Goal: Task Accomplishment & Management: Use online tool/utility

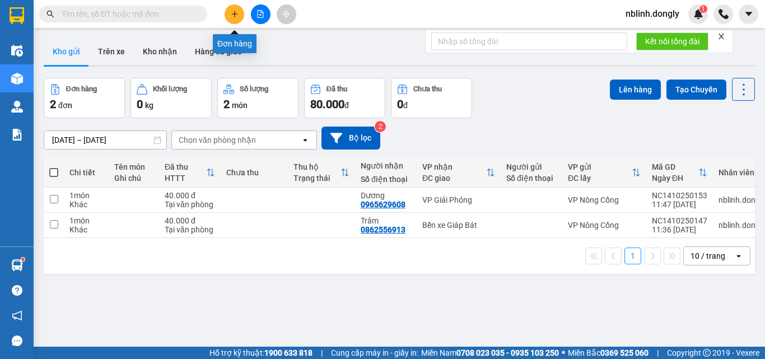
click at [233, 11] on icon "plus" at bounding box center [235, 14] width 8 height 8
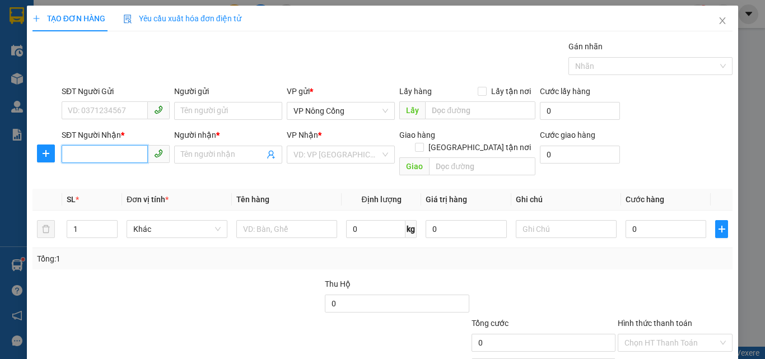
click at [72, 153] on input "SĐT Người Nhận *" at bounding box center [105, 154] width 86 height 18
type input "0919888096"
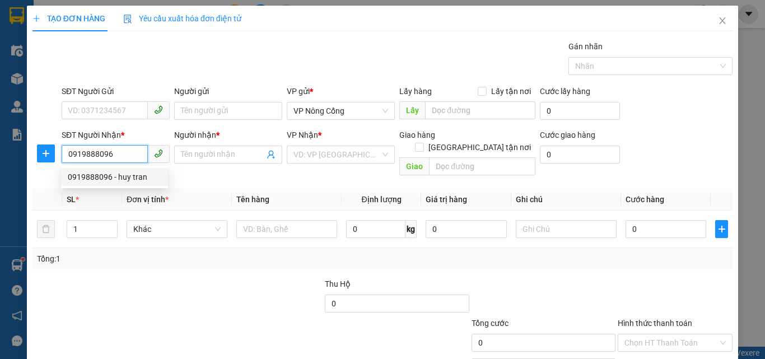
click at [106, 181] on div "0919888096 - huy tran" at bounding box center [114, 177] width 93 height 12
type input "huy tran"
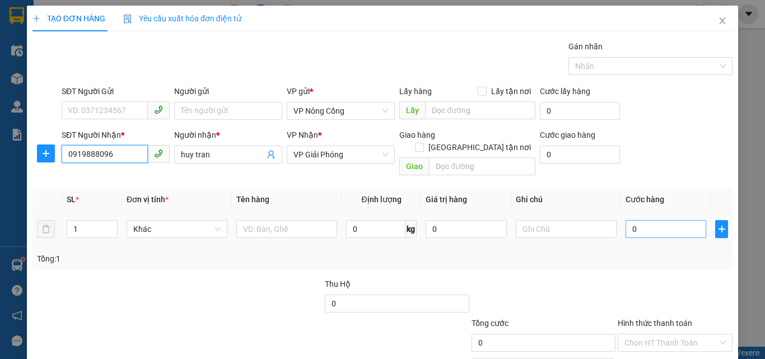
type input "0919888096"
click at [658, 220] on input "0" at bounding box center [665, 229] width 81 height 18
type input "5"
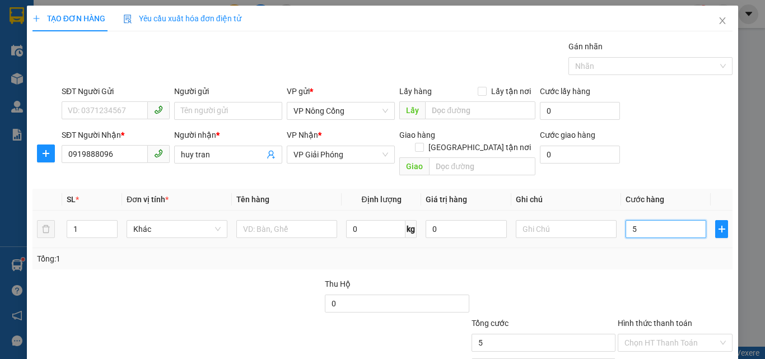
type input "50"
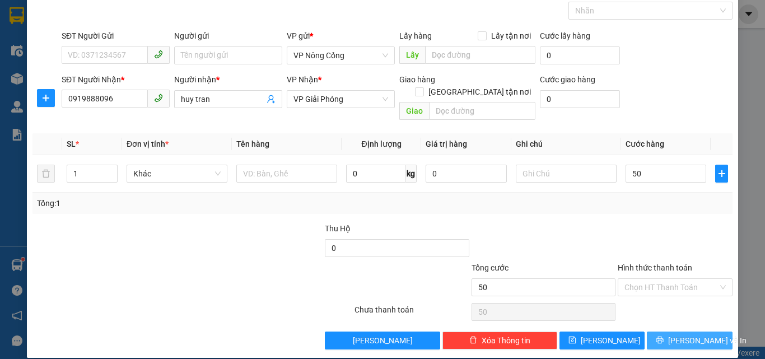
type input "50.000"
click at [690, 334] on span "[PERSON_NAME] và In" at bounding box center [707, 340] width 78 height 12
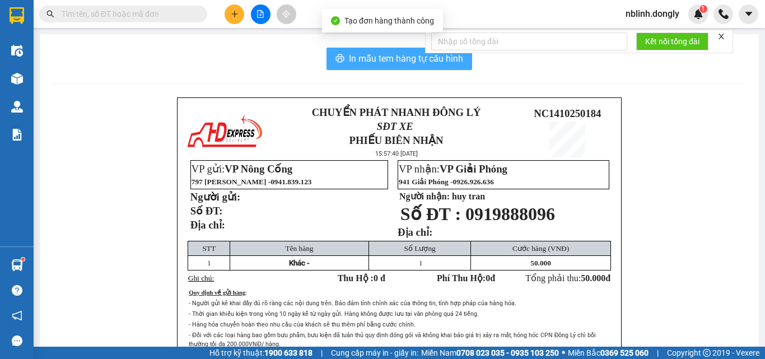
click at [414, 61] on span "In mẫu tem hàng tự cấu hình" at bounding box center [406, 58] width 114 height 14
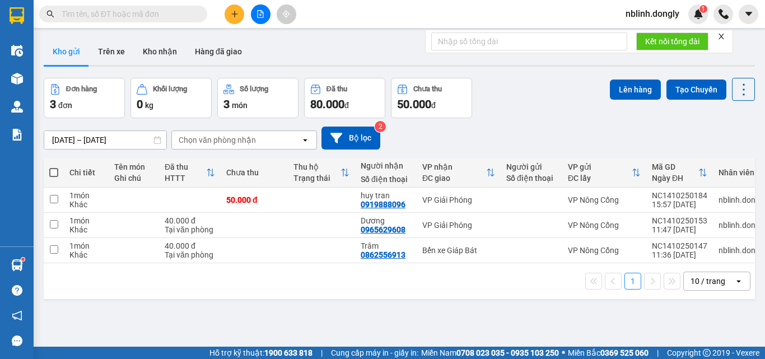
drag, startPoint x: 764, startPoint y: 12, endPoint x: 233, endPoint y: 17, distance: 530.7
click at [233, 17] on icon "plus" at bounding box center [235, 14] width 8 height 8
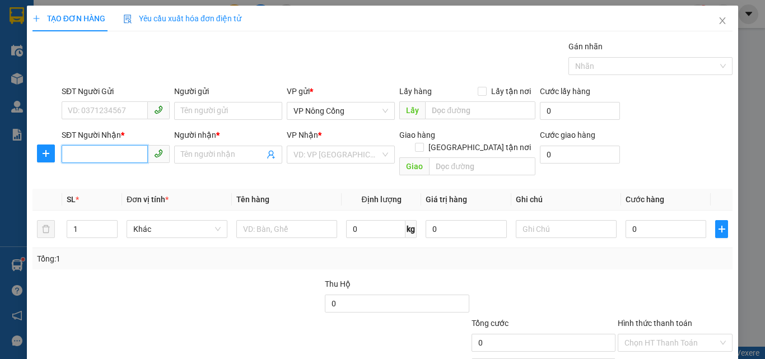
click at [79, 153] on input "SĐT Người Nhận *" at bounding box center [105, 154] width 86 height 18
type input "0378968605"
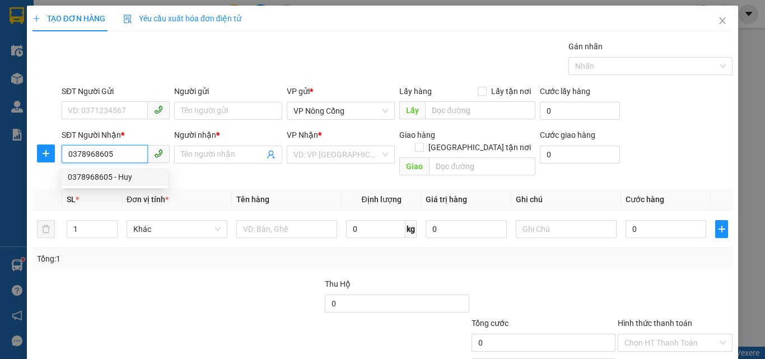
drag, startPoint x: 111, startPoint y: 173, endPoint x: 161, endPoint y: 182, distance: 51.2
click at [111, 174] on div "0378968605 - Huy" at bounding box center [114, 177] width 93 height 12
type input "Huy"
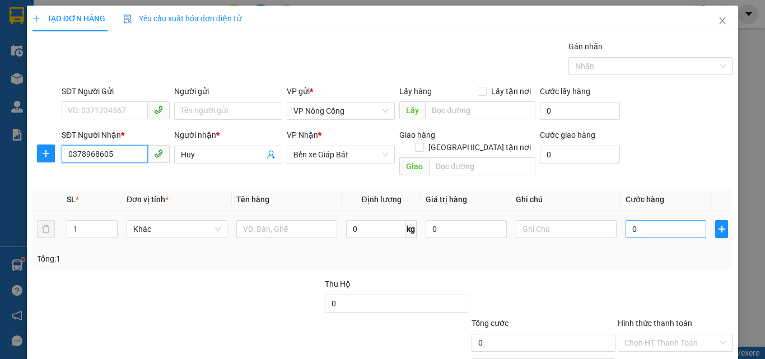
type input "0378968605"
click at [640, 220] on input "0" at bounding box center [665, 229] width 81 height 18
type input "4"
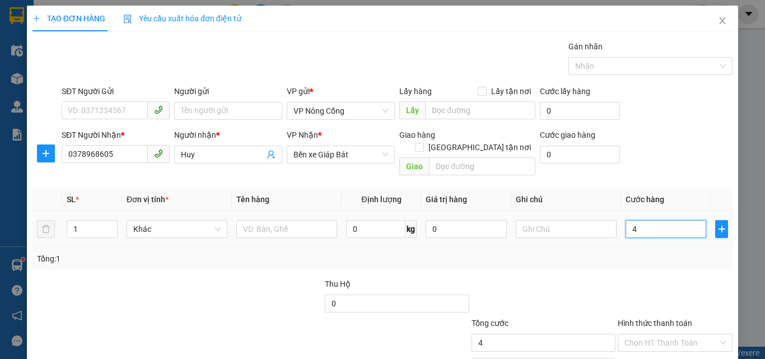
type input "40"
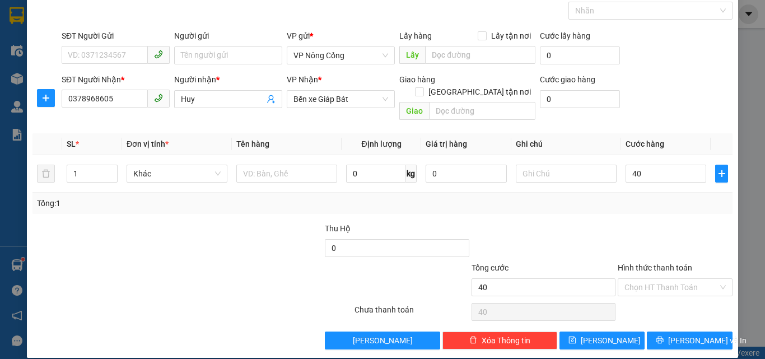
type input "40.000"
click at [652, 263] on label "Hình thức thanh toán" at bounding box center [654, 267] width 74 height 9
click at [652, 279] on input "Hình thức thanh toán" at bounding box center [670, 287] width 93 height 17
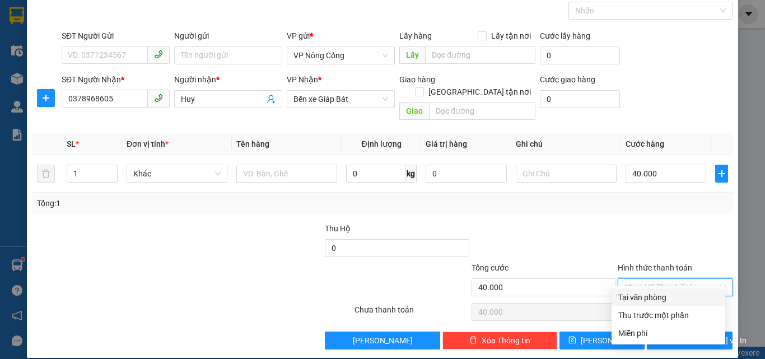
click at [644, 301] on div "Tại văn phòng" at bounding box center [668, 297] width 100 height 12
type input "0"
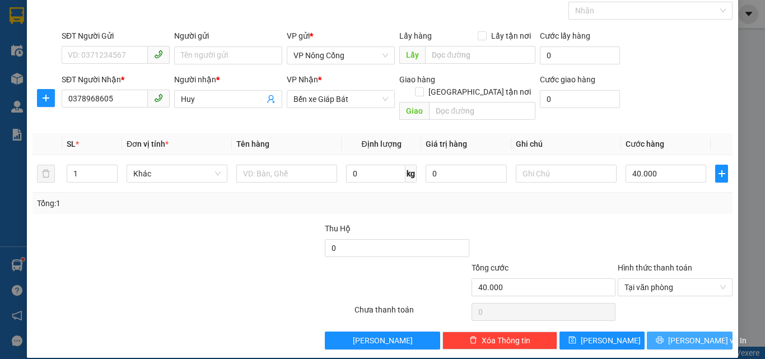
click at [675, 334] on span "[PERSON_NAME] và In" at bounding box center [707, 340] width 78 height 12
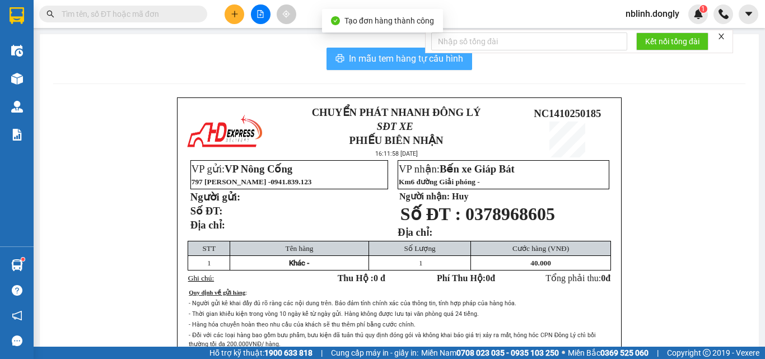
drag, startPoint x: 401, startPoint y: 62, endPoint x: 504, endPoint y: 244, distance: 209.5
click at [401, 63] on span "In mẫu tem hàng tự cấu hình" at bounding box center [406, 58] width 114 height 14
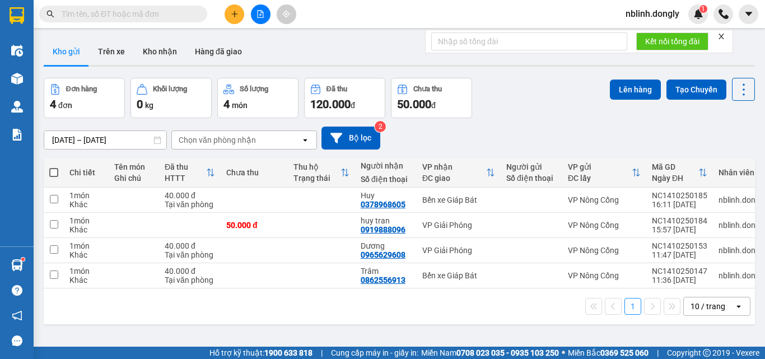
drag, startPoint x: 69, startPoint y: 7, endPoint x: 73, endPoint y: 15, distance: 8.3
click at [73, 12] on span at bounding box center [123, 14] width 168 height 17
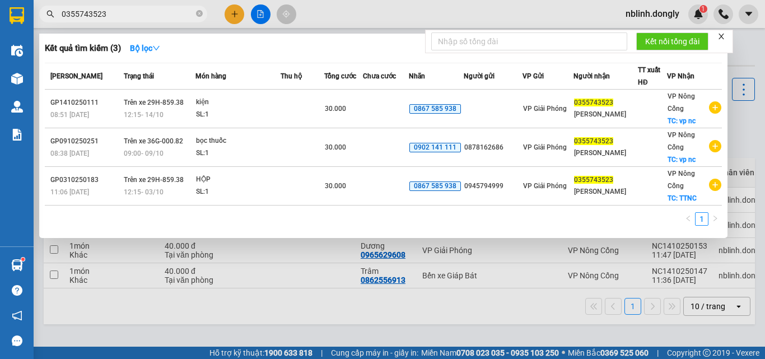
type input "0355743523"
click at [722, 39] on icon "close" at bounding box center [721, 36] width 8 height 8
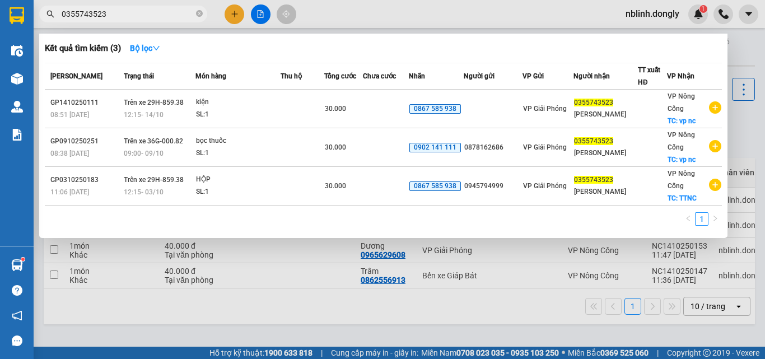
drag, startPoint x: 239, startPoint y: 16, endPoint x: 237, endPoint y: 29, distance: 12.4
click at [239, 18] on div at bounding box center [382, 179] width 765 height 359
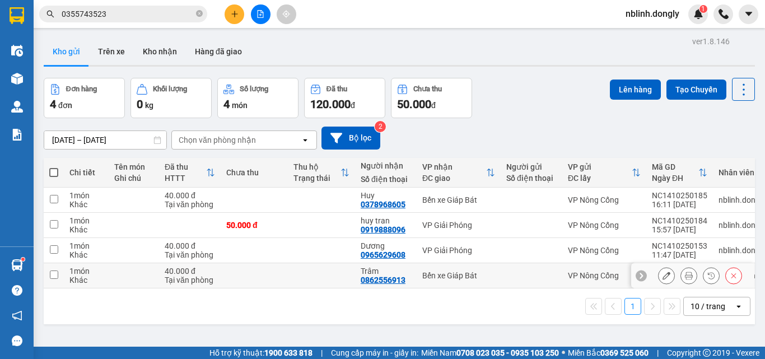
click at [57, 274] on input "checkbox" at bounding box center [54, 274] width 8 height 8
checkbox input "true"
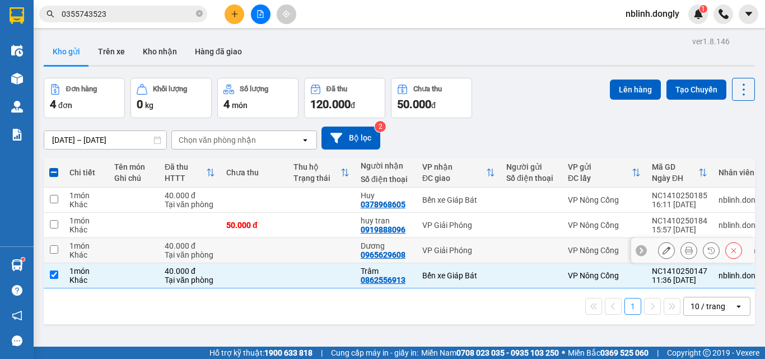
click at [51, 248] on input "checkbox" at bounding box center [54, 249] width 8 height 8
checkbox input "true"
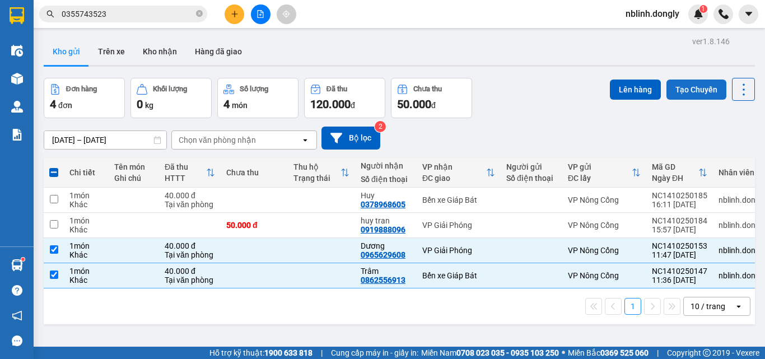
click at [675, 81] on button "Tạo Chuyến" at bounding box center [696, 89] width 60 height 20
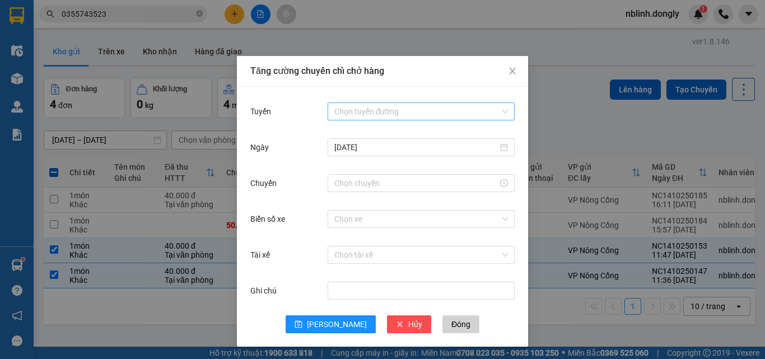
click at [367, 102] on div "Chọn tuyến đường" at bounding box center [420, 111] width 187 height 18
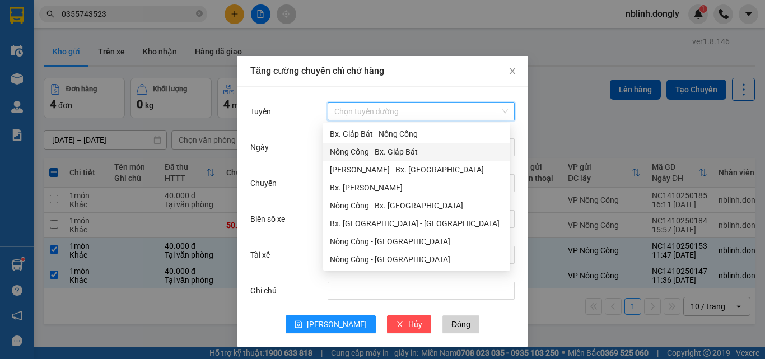
click at [397, 151] on div "Nông Cống - Bx. Giáp Bát" at bounding box center [417, 152] width 174 height 12
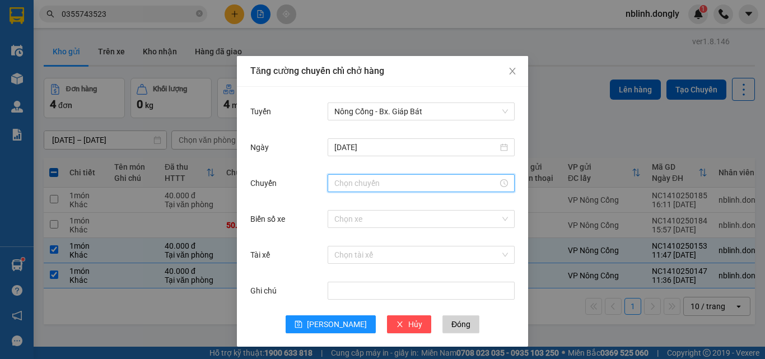
click at [343, 181] on input "Chuyến" at bounding box center [415, 183] width 163 height 12
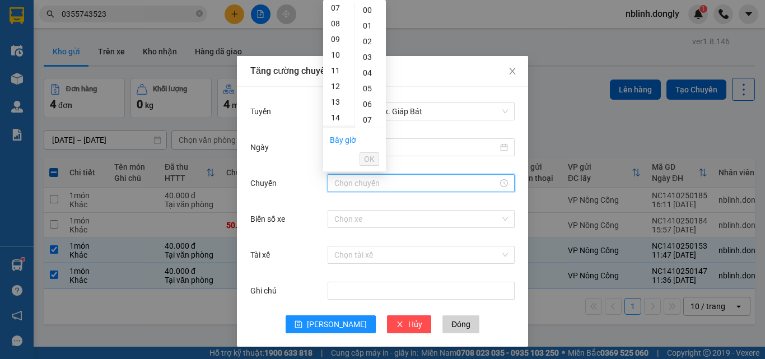
scroll to position [168, 0]
click at [333, 32] on div "12" at bounding box center [338, 30] width 31 height 16
click at [369, 78] on div "40" at bounding box center [370, 77] width 31 height 16
type input "12:40"
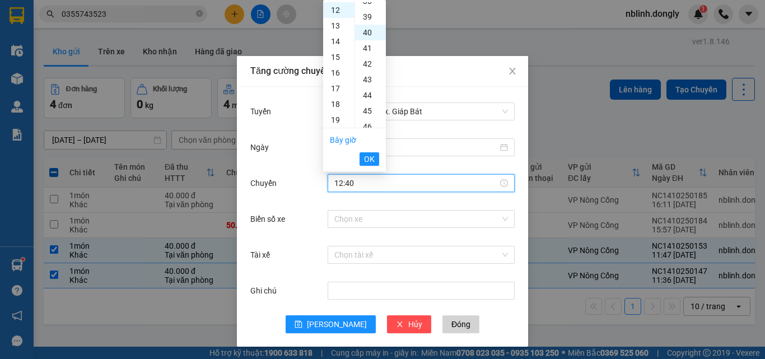
scroll to position [627, 0]
click at [369, 157] on span "OK" at bounding box center [369, 159] width 11 height 12
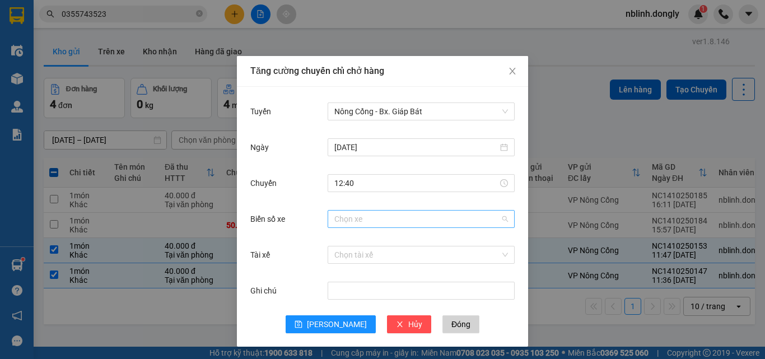
click at [351, 220] on input "Biển số xe" at bounding box center [417, 218] width 166 height 17
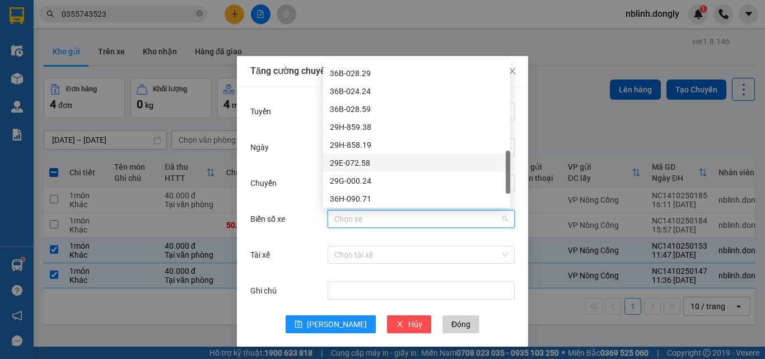
scroll to position [443, 0]
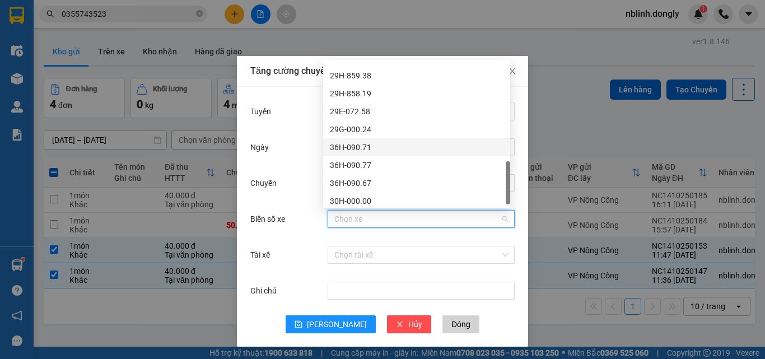
click at [351, 147] on div "36H-090.71" at bounding box center [417, 147] width 174 height 12
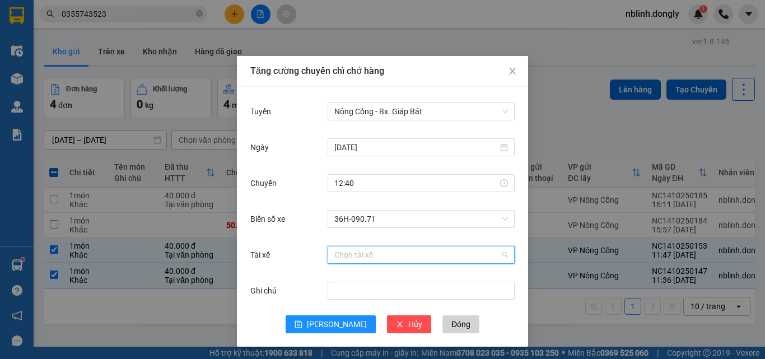
click at [347, 257] on input "Tài xế" at bounding box center [417, 254] width 166 height 17
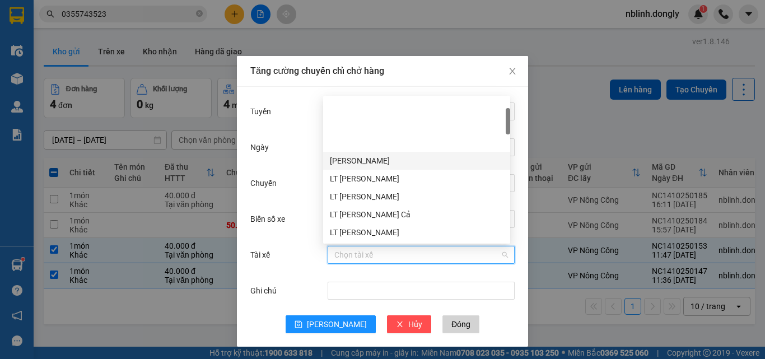
scroll to position [56, 0]
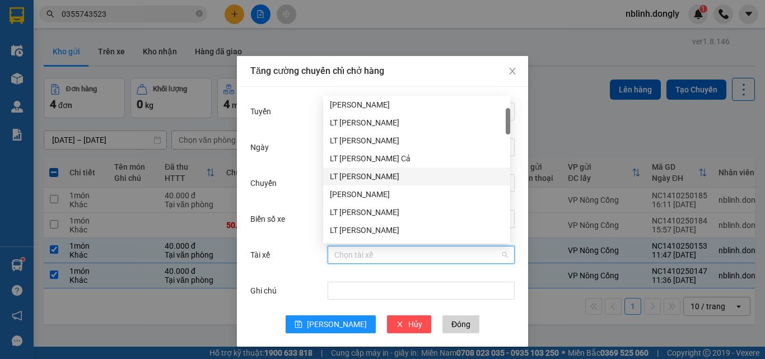
click at [350, 176] on div "LT [PERSON_NAME]" at bounding box center [417, 176] width 174 height 12
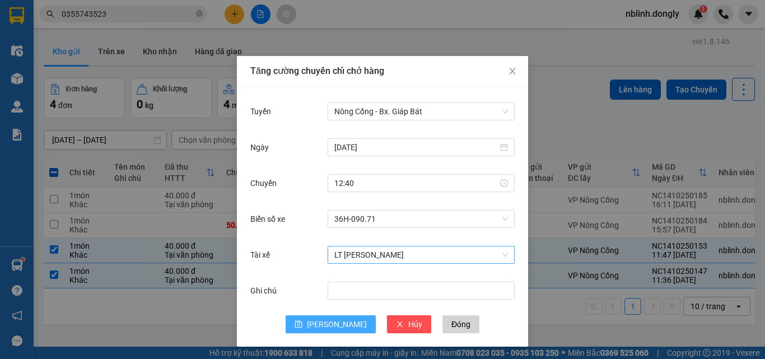
drag, startPoint x: 327, startPoint y: 329, endPoint x: 378, endPoint y: 254, distance: 91.0
click at [327, 328] on span "[PERSON_NAME]" at bounding box center [337, 324] width 60 height 12
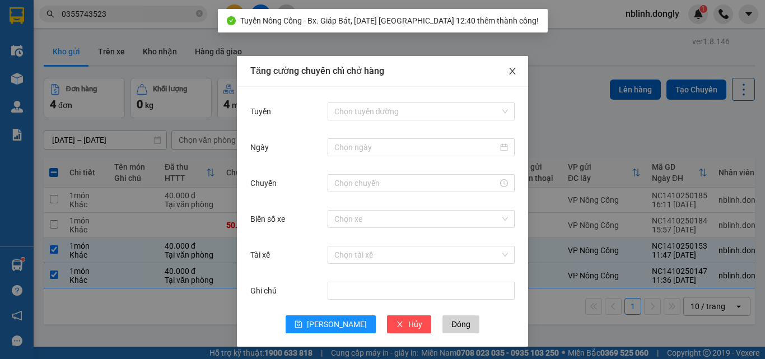
click at [510, 66] on span "Close" at bounding box center [512, 71] width 31 height 31
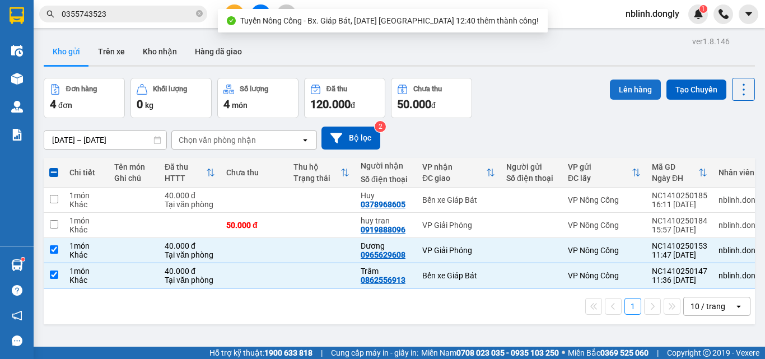
click at [616, 83] on button "Lên hàng" at bounding box center [635, 89] width 51 height 20
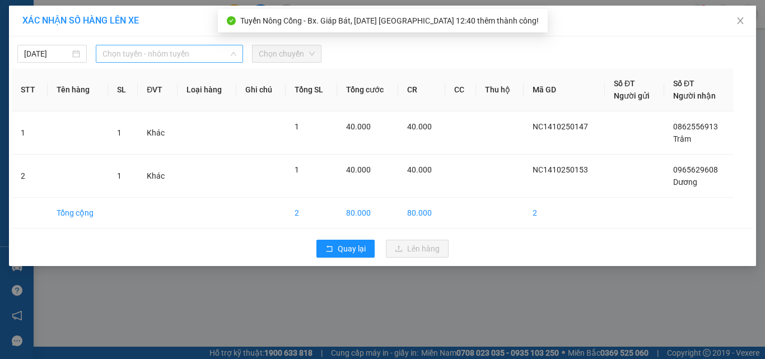
drag, startPoint x: 167, startPoint y: 57, endPoint x: 166, endPoint y: 90, distance: 33.0
click at [167, 59] on span "Chọn tuyến - nhóm tuyến" at bounding box center [169, 53] width 134 height 17
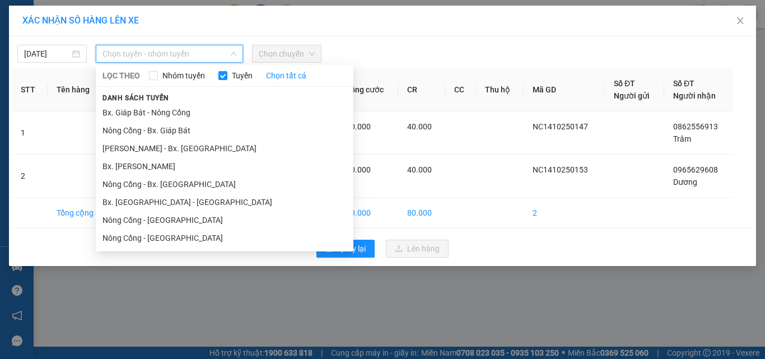
drag, startPoint x: 164, startPoint y: 130, endPoint x: 246, endPoint y: 71, distance: 101.0
click at [165, 128] on li "Nông Cống - Bx. Giáp Bát" at bounding box center [224, 130] width 257 height 18
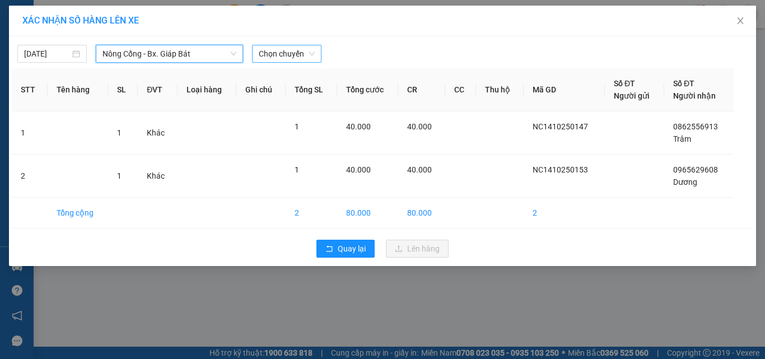
click at [277, 53] on span "Chọn chuyến" at bounding box center [287, 53] width 56 height 17
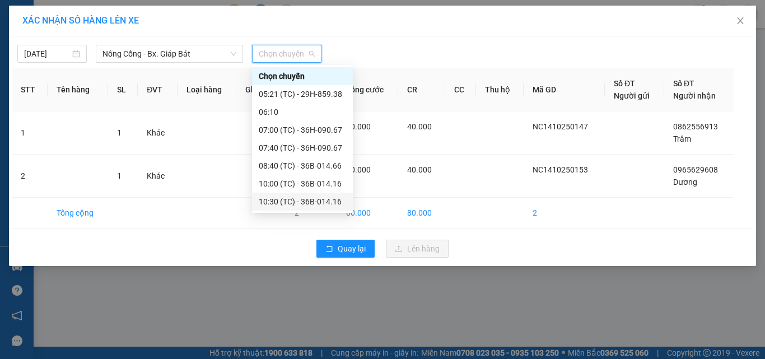
scroll to position [90, 0]
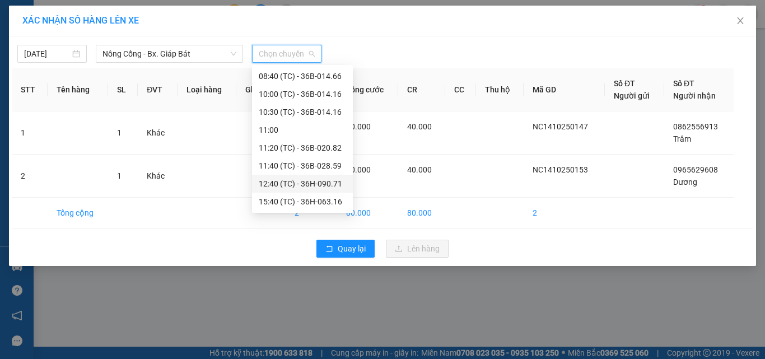
click at [316, 185] on div "12:40 (TC) - 36H-090.71" at bounding box center [302, 183] width 87 height 12
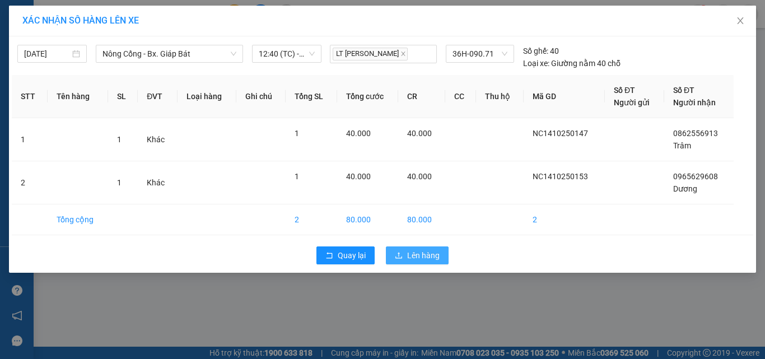
click at [414, 256] on span "Lên hàng" at bounding box center [423, 255] width 32 height 12
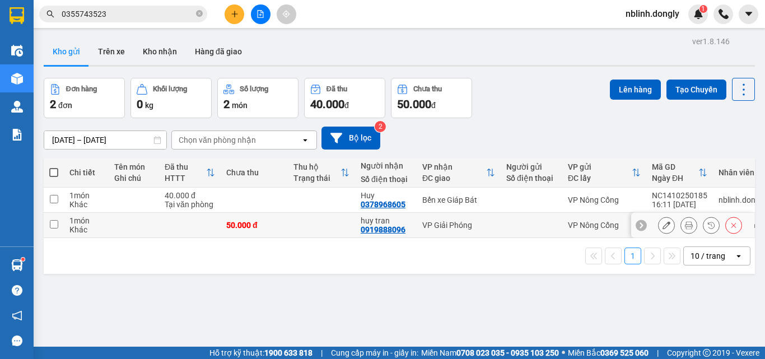
click at [52, 222] on input "checkbox" at bounding box center [54, 224] width 8 height 8
checkbox input "true"
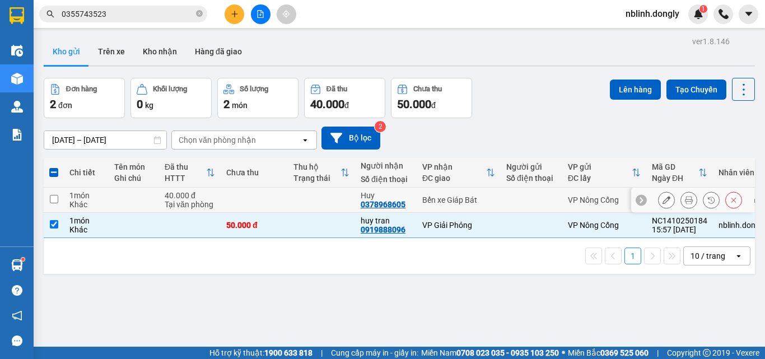
click at [51, 200] on input "checkbox" at bounding box center [54, 199] width 8 height 8
checkbox input "true"
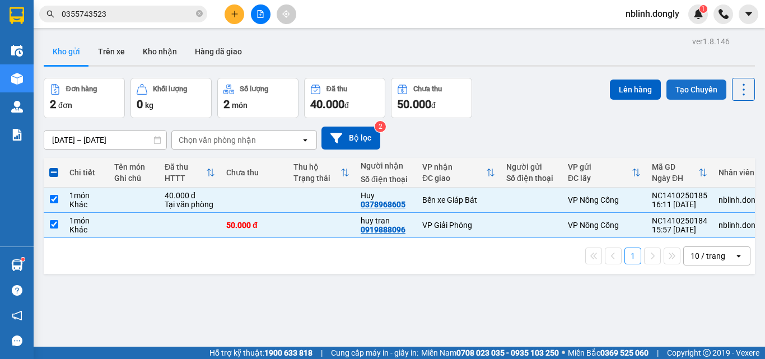
click at [685, 87] on button "Tạo Chuyến" at bounding box center [696, 89] width 60 height 20
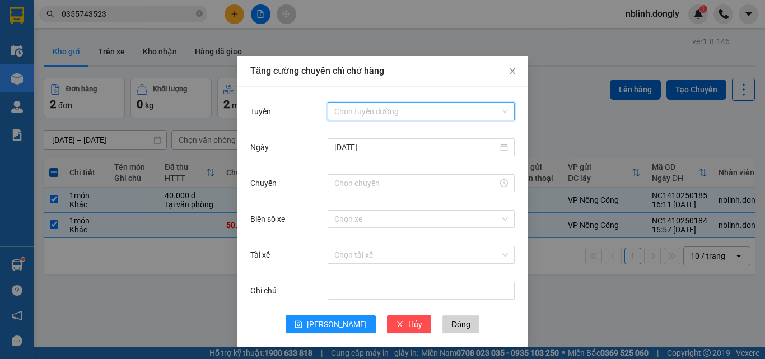
click at [370, 106] on input "Tuyến" at bounding box center [417, 111] width 166 height 17
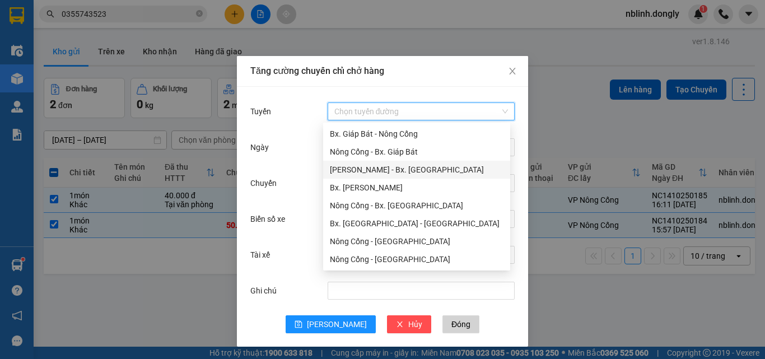
click at [396, 171] on div "[PERSON_NAME] - Bx. [GEOGRAPHIC_DATA]" at bounding box center [417, 169] width 174 height 12
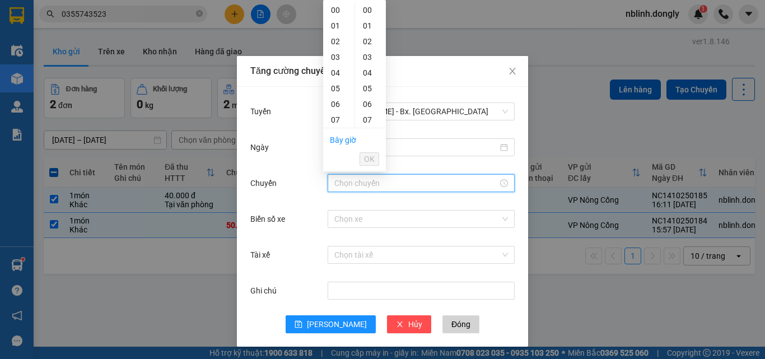
click at [340, 182] on input "Chuyến" at bounding box center [415, 183] width 163 height 12
click at [333, 95] on div "16" at bounding box center [338, 93] width 31 height 16
click at [363, 96] on div "20" at bounding box center [370, 100] width 31 height 16
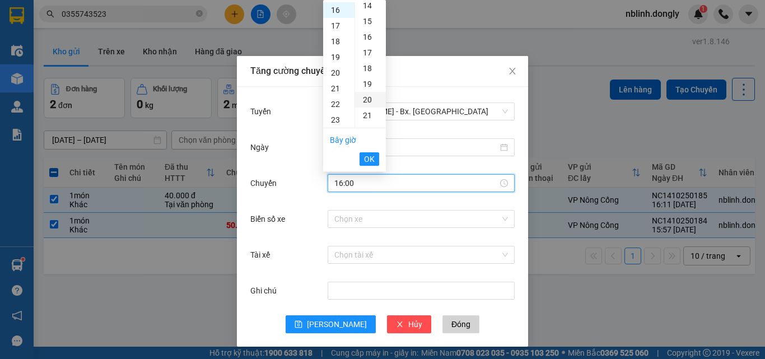
type input "16:20"
drag, startPoint x: 372, startPoint y: 154, endPoint x: 381, endPoint y: 204, distance: 50.7
click at [372, 155] on span "OK" at bounding box center [369, 159] width 11 height 12
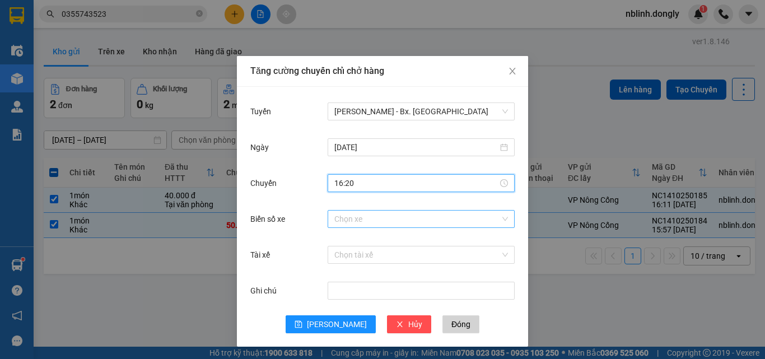
click at [350, 219] on input "Biển số xe" at bounding box center [417, 218] width 166 height 17
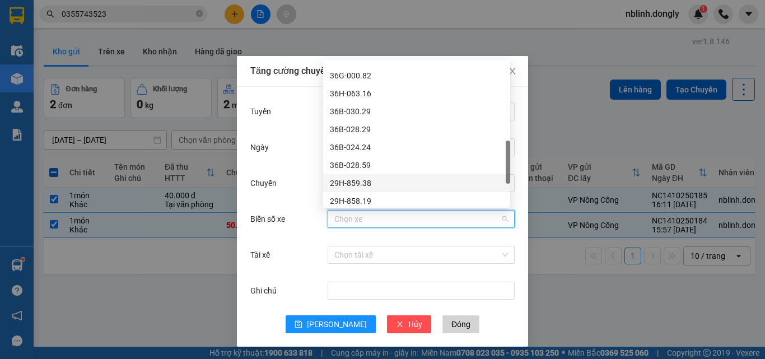
scroll to position [443, 0]
click at [355, 182] on div "36H-090.67" at bounding box center [417, 183] width 174 height 12
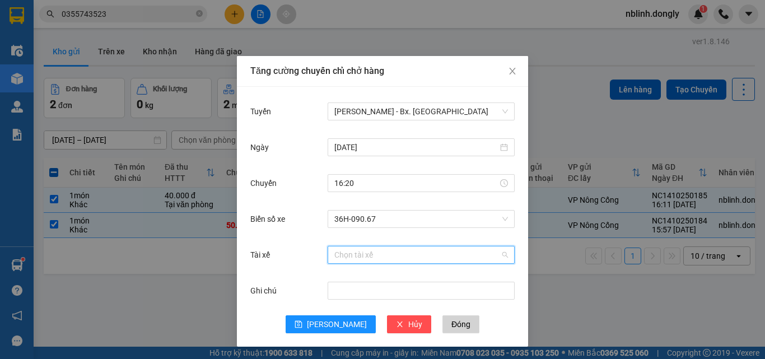
click at [339, 252] on input "Tài xế" at bounding box center [417, 254] width 166 height 17
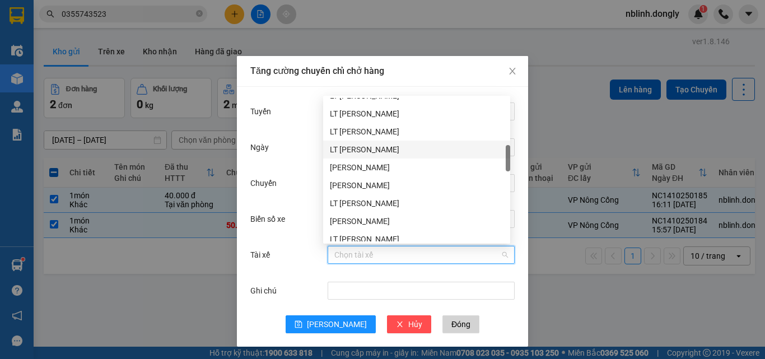
scroll to position [336, 0]
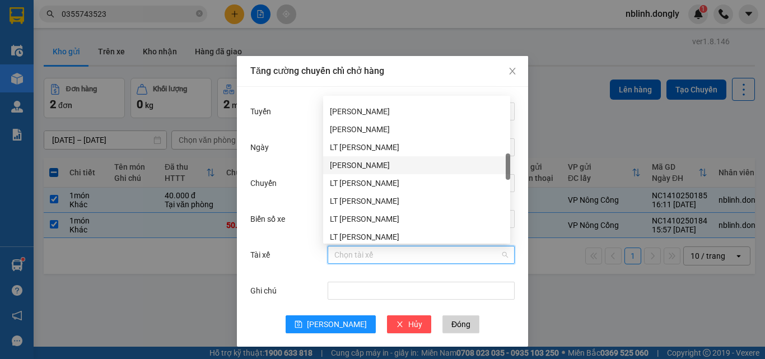
click at [355, 165] on div "[PERSON_NAME]" at bounding box center [417, 165] width 174 height 12
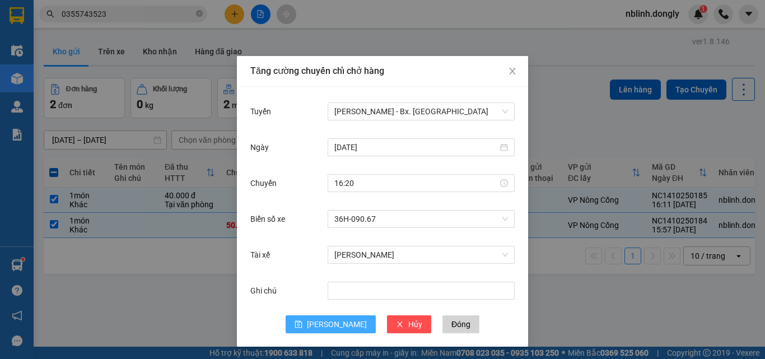
drag, startPoint x: 332, startPoint y: 327, endPoint x: 521, endPoint y: 147, distance: 260.9
click at [332, 326] on span "[PERSON_NAME]" at bounding box center [337, 324] width 60 height 12
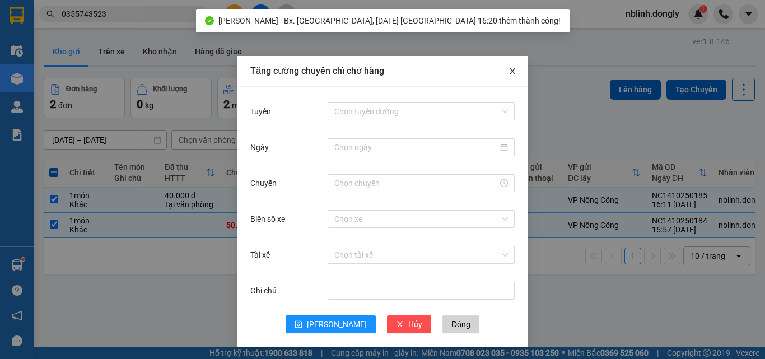
drag, startPoint x: 507, startPoint y: 71, endPoint x: 605, endPoint y: 69, distance: 97.4
click at [509, 71] on icon "close" at bounding box center [512, 71] width 6 height 7
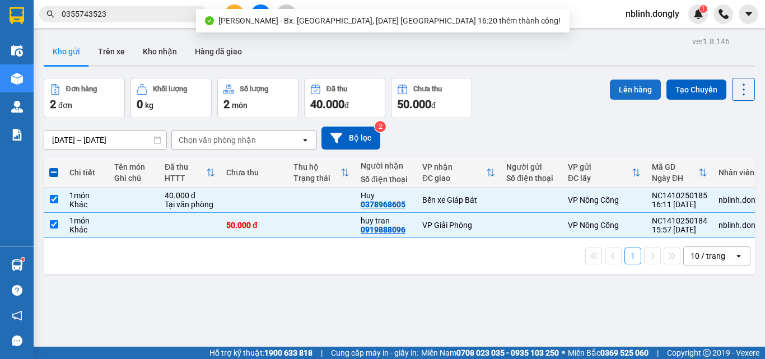
click at [629, 84] on button "Lên hàng" at bounding box center [635, 89] width 51 height 20
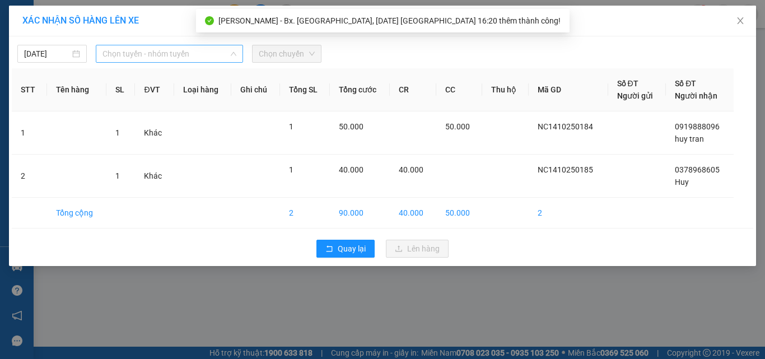
click at [143, 51] on span "Chọn tuyến - nhóm tuyến" at bounding box center [169, 53] width 134 height 17
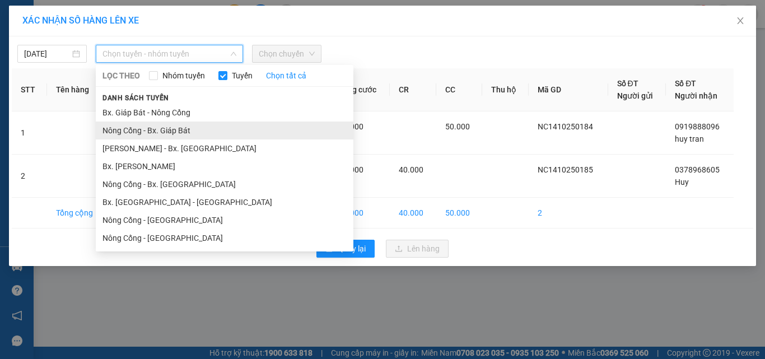
drag, startPoint x: 168, startPoint y: 133, endPoint x: 245, endPoint y: 83, distance: 91.8
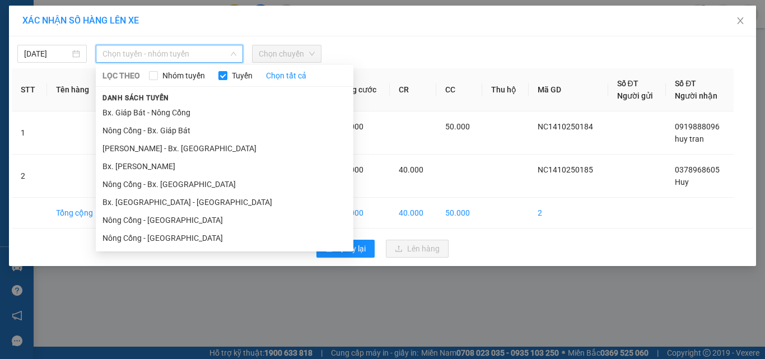
click at [169, 133] on li "Nông Cống - Bx. Giáp Bát" at bounding box center [224, 130] width 257 height 18
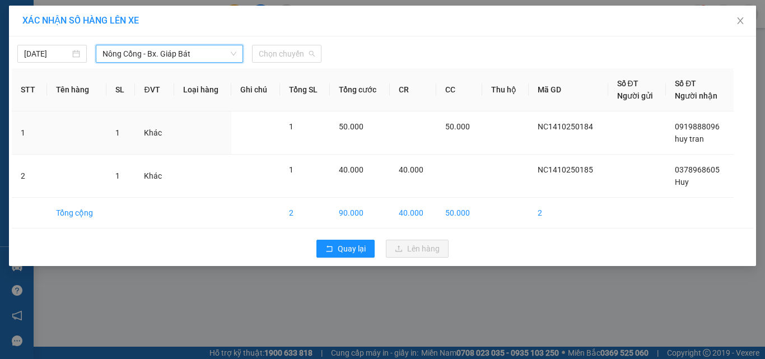
drag, startPoint x: 283, startPoint y: 50, endPoint x: 304, endPoint y: 127, distance: 79.4
click at [285, 56] on span "Chọn chuyến" at bounding box center [287, 53] width 56 height 17
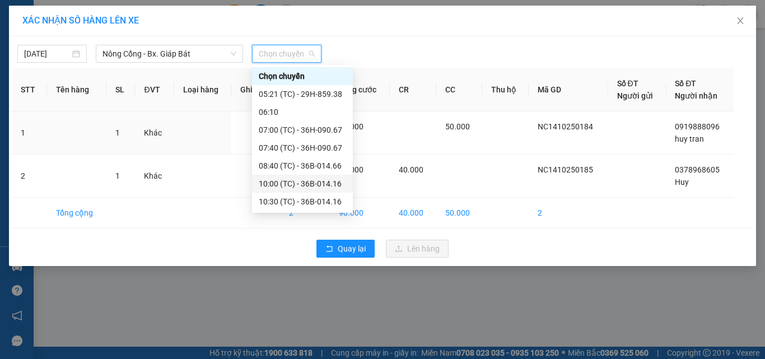
scroll to position [90, 0]
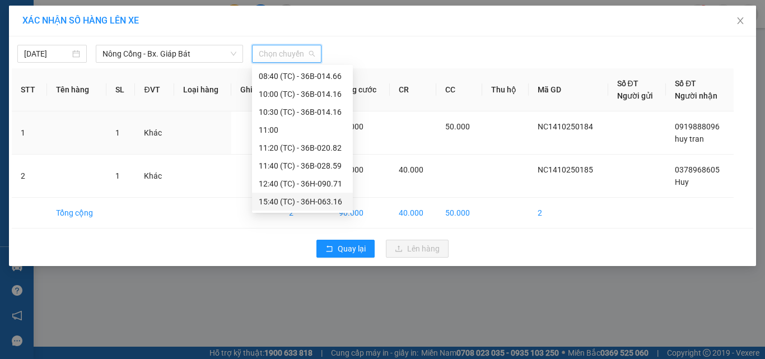
click at [325, 201] on div "15:40 (TC) - 36H-063.16" at bounding box center [302, 201] width 87 height 12
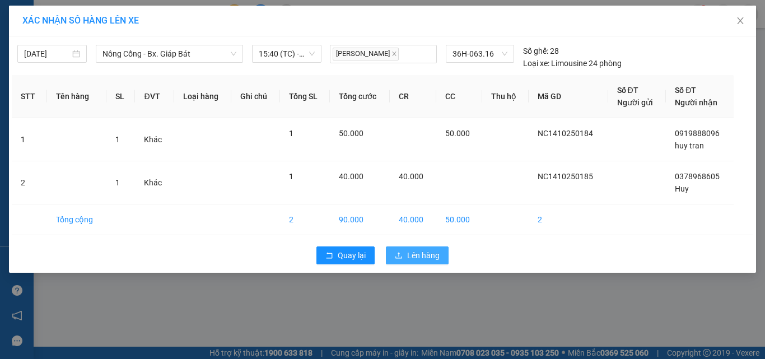
click at [421, 256] on span "Lên hàng" at bounding box center [423, 255] width 32 height 12
